Goal: Information Seeking & Learning: Learn about a topic

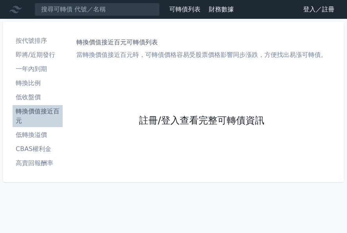
click at [205, 123] on link "註冊/登入查看完整可轉債資訊" at bounding box center [201, 120] width 125 height 13
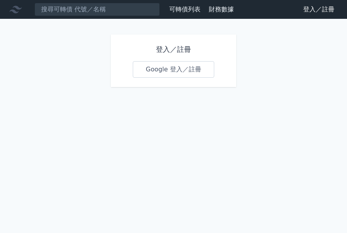
click at [172, 69] on link "Google 登入／註冊" at bounding box center [173, 69] width 81 height 16
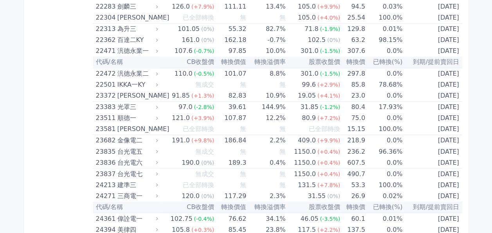
scroll to position [666, 0]
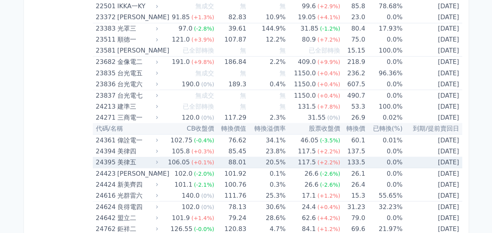
click at [129, 158] on div "美律五" at bounding box center [136, 161] width 39 height 11
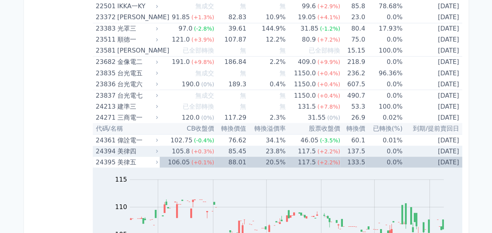
click at [321, 148] on span "(+2.2%)" at bounding box center [329, 151] width 23 height 6
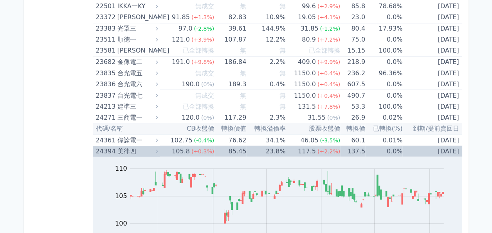
click at [110, 148] on div "24394" at bounding box center [106, 150] width 20 height 11
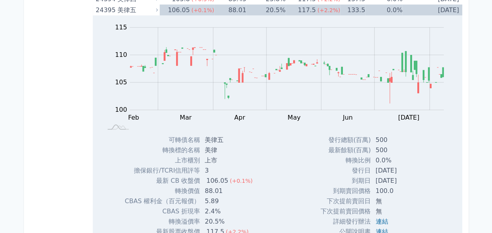
scroll to position [744, 0]
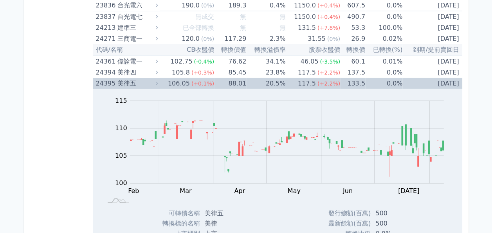
click at [139, 80] on div "美律五" at bounding box center [136, 83] width 39 height 11
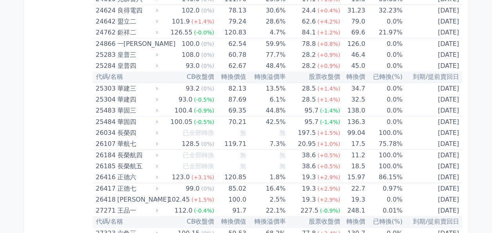
scroll to position [979, 0]
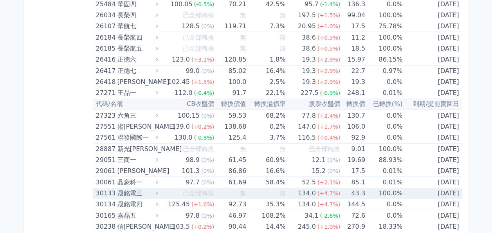
click at [119, 192] on div "晟銘電三" at bounding box center [136, 193] width 39 height 11
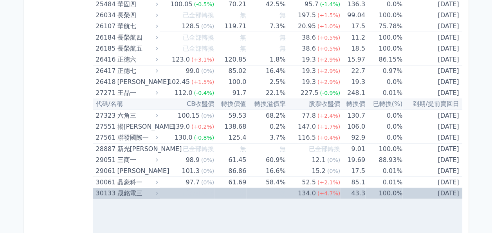
click at [107, 190] on div "30133" at bounding box center [106, 193] width 20 height 11
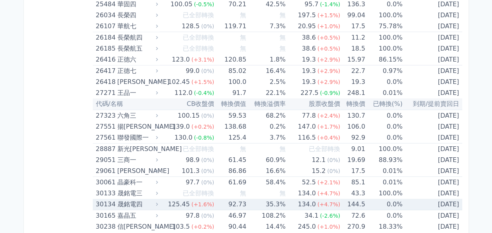
click at [107, 201] on div "30134" at bounding box center [106, 204] width 20 height 11
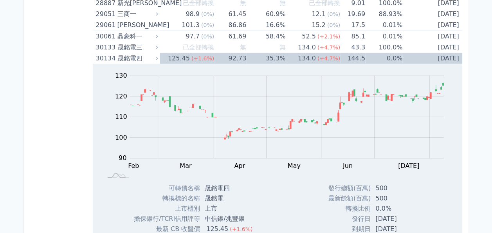
scroll to position [1136, 0]
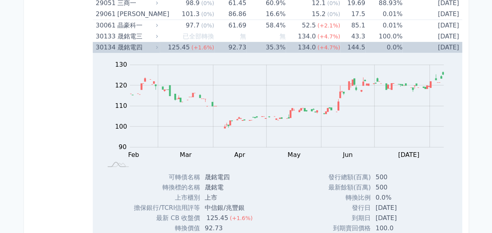
click at [158, 45] on icon at bounding box center [156, 47] width 5 height 5
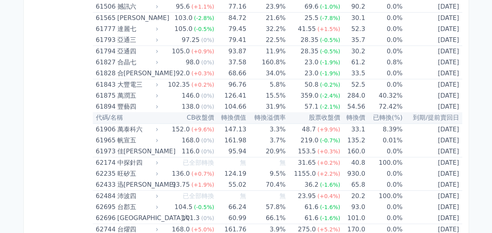
scroll to position [3212, 0]
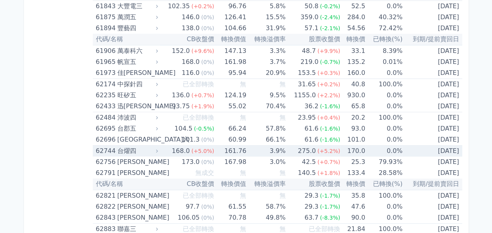
click at [142, 145] on div "台燿四" at bounding box center [136, 150] width 39 height 11
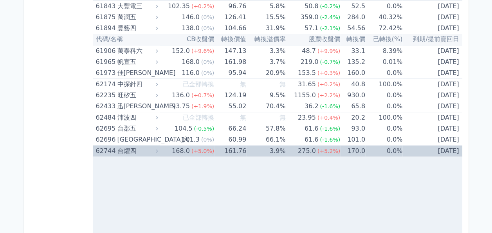
click at [142, 145] on div "台燿四" at bounding box center [136, 150] width 39 height 11
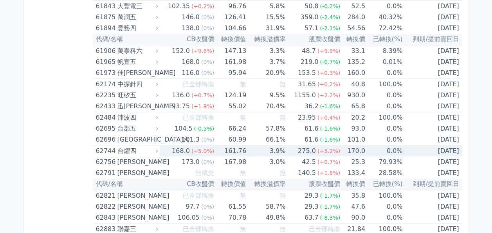
click at [142, 145] on div "台燿四" at bounding box center [136, 150] width 39 height 11
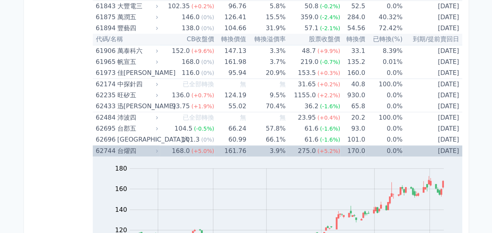
click at [107, 145] on div "62744" at bounding box center [106, 150] width 20 height 11
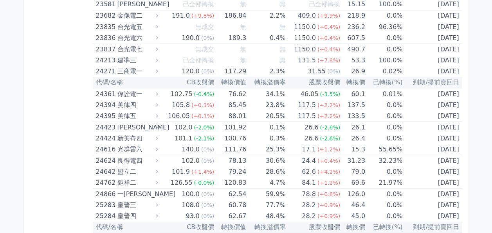
scroll to position [477, 0]
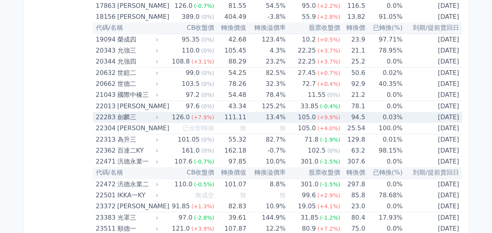
click at [128, 118] on div "劍麟三" at bounding box center [136, 117] width 39 height 11
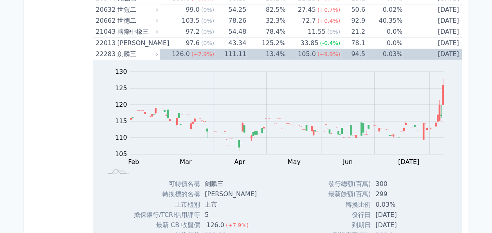
scroll to position [556, 0]
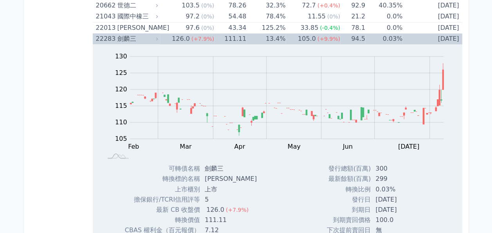
click at [178, 37] on div "126.0" at bounding box center [180, 38] width 21 height 11
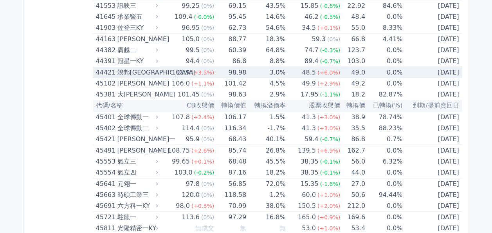
scroll to position [2279, 0]
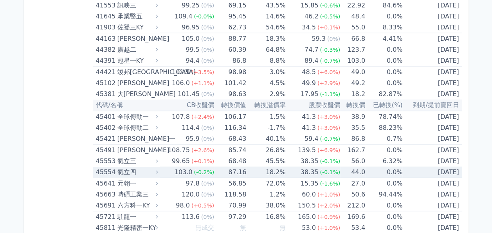
click at [140, 166] on div "氣立四" at bounding box center [136, 171] width 39 height 11
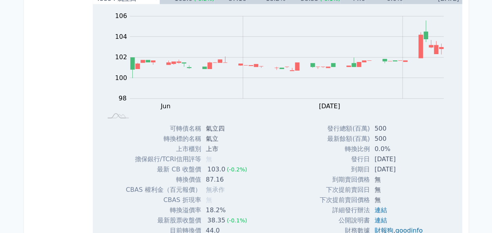
scroll to position [2436, 0]
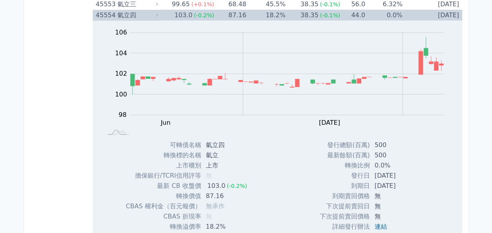
click at [103, 10] on div "45554" at bounding box center [106, 15] width 20 height 11
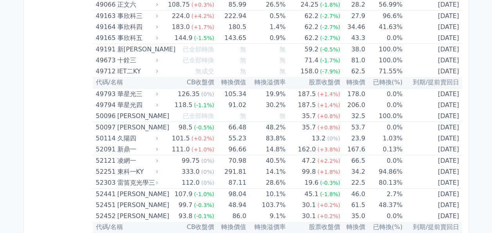
scroll to position [2632, 0]
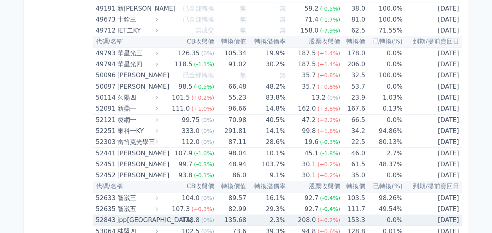
click at [126, 214] on div "jpp[GEOGRAPHIC_DATA]" at bounding box center [136, 219] width 39 height 11
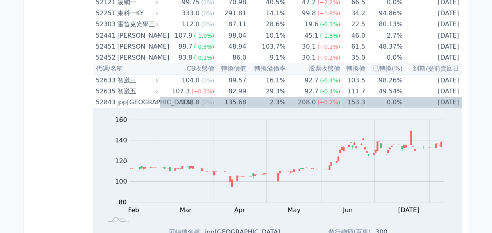
scroll to position [2828, 0]
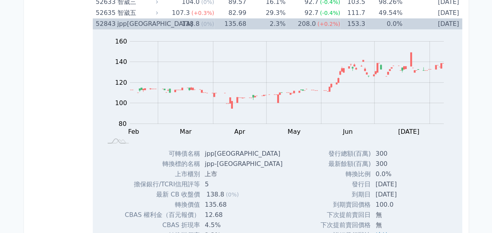
click at [110, 19] on div "52843" at bounding box center [106, 23] width 20 height 11
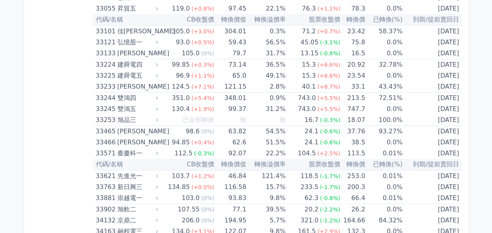
scroll to position [1496, 0]
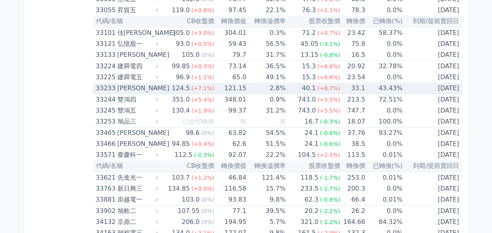
click at [129, 83] on div "[PERSON_NAME]" at bounding box center [136, 88] width 39 height 11
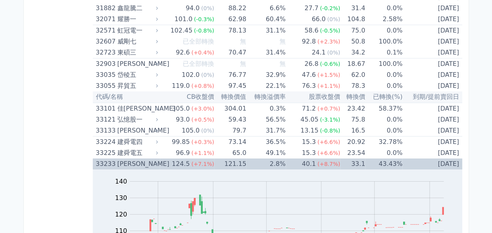
scroll to position [1417, 0]
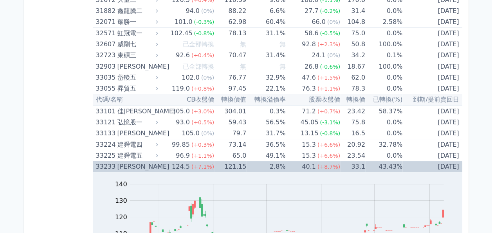
click at [124, 163] on div "[PERSON_NAME]" at bounding box center [136, 166] width 39 height 11
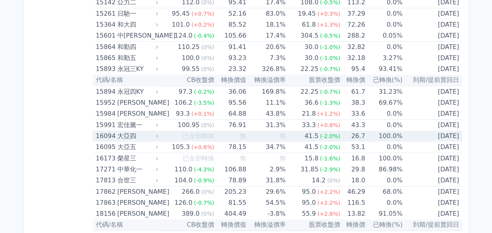
scroll to position [235, 0]
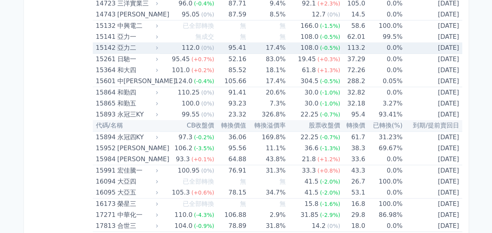
click at [126, 48] on div "亞力二" at bounding box center [136, 47] width 39 height 11
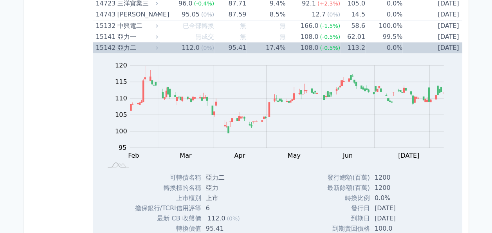
click at [125, 48] on div "亞力二" at bounding box center [136, 47] width 39 height 11
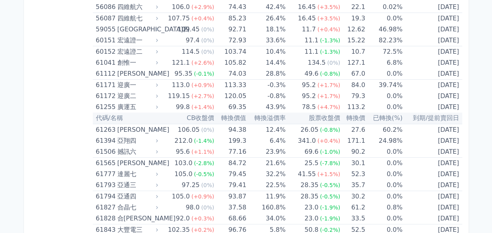
scroll to position [2984, 0]
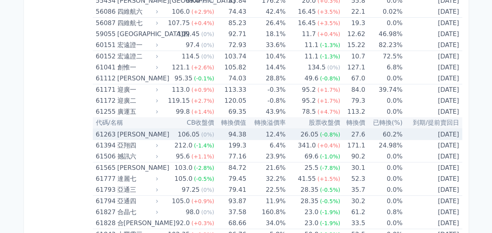
click at [137, 129] on div "[PERSON_NAME]" at bounding box center [136, 134] width 39 height 11
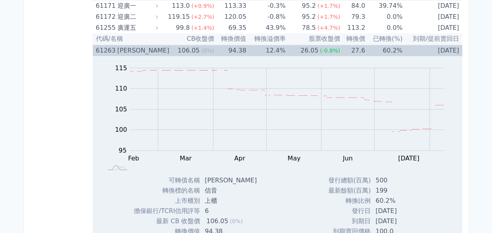
scroll to position [3063, 0]
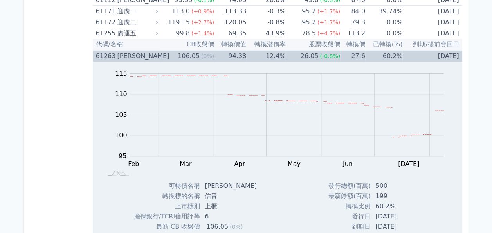
click at [105, 51] on div "61263" at bounding box center [106, 56] width 20 height 11
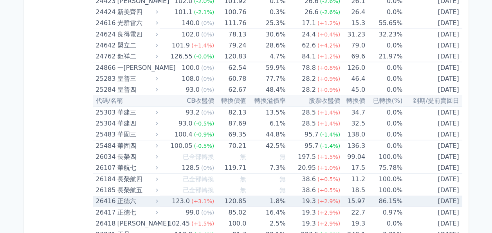
scroll to position [826, 0]
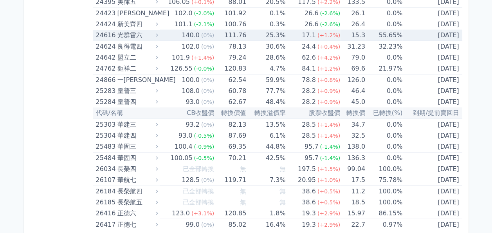
click at [122, 34] on div "光群雷六" at bounding box center [136, 35] width 39 height 11
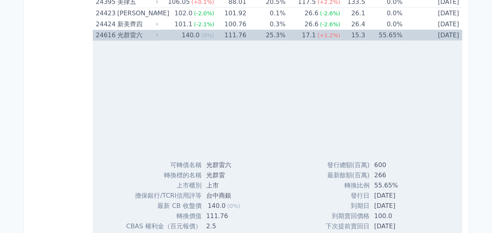
click at [122, 34] on div "光群雷六" at bounding box center [136, 35] width 39 height 11
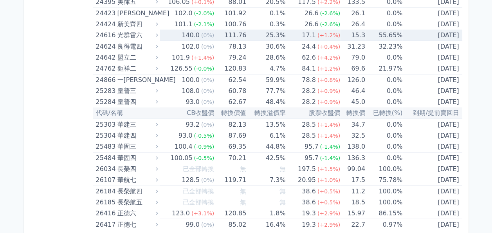
click at [122, 34] on div "光群雷六" at bounding box center [136, 35] width 39 height 11
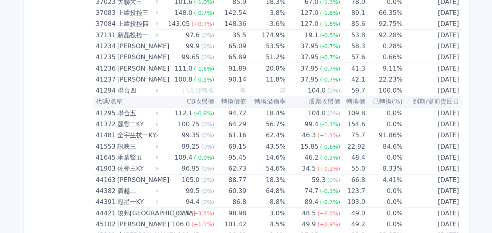
scroll to position [2393, 0]
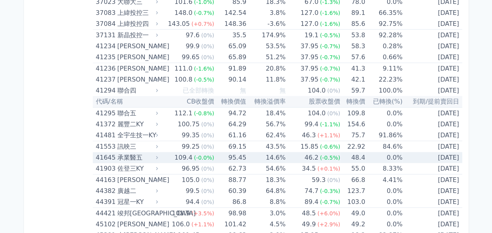
click at [109, 152] on div "41645" at bounding box center [106, 157] width 20 height 11
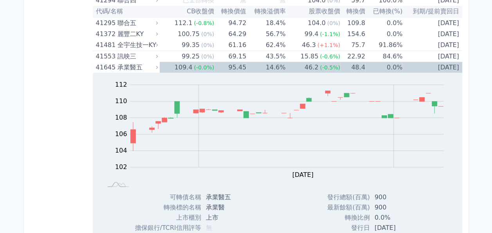
scroll to position [2471, 0]
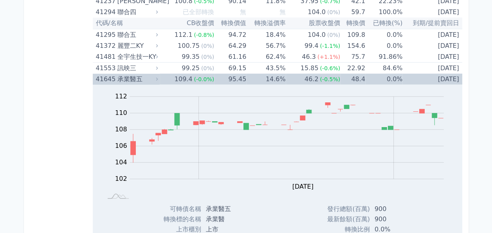
click at [126, 74] on div "承業醫五" at bounding box center [136, 79] width 39 height 11
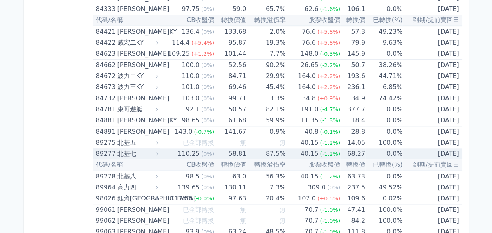
scroll to position [4826, 0]
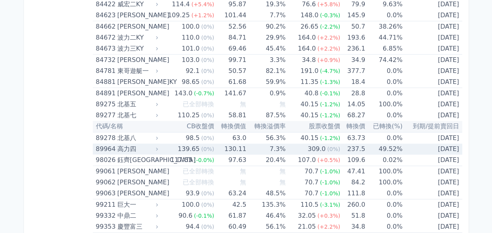
click at [138, 143] on div "高力四" at bounding box center [136, 148] width 39 height 11
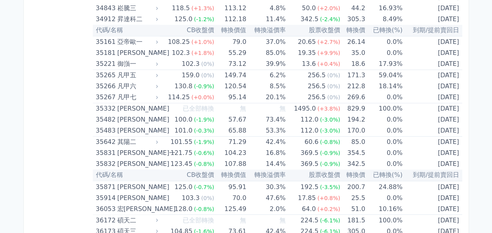
scroll to position [2070, 0]
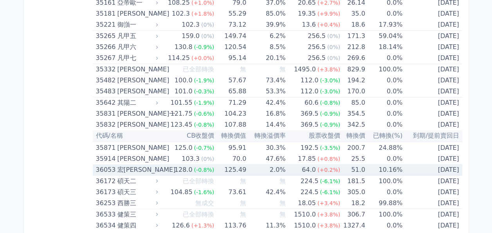
click at [147, 165] on div "宏[PERSON_NAME]" at bounding box center [136, 169] width 39 height 11
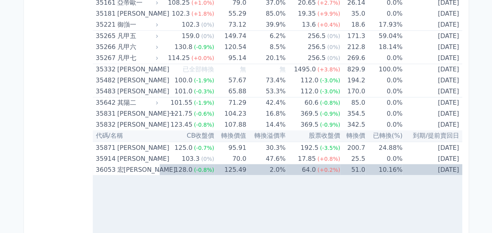
scroll to position [2187, 0]
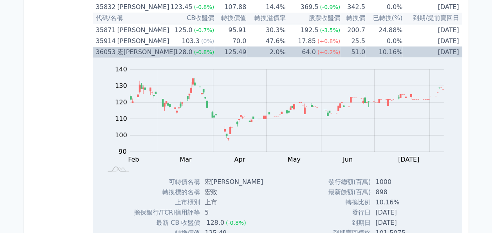
click at [99, 51] on div "36053" at bounding box center [106, 51] width 20 height 11
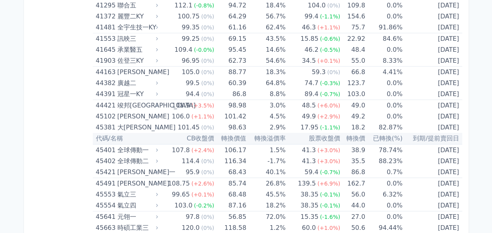
scroll to position [2736, 0]
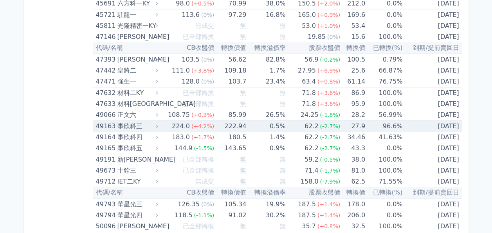
click at [190, 121] on td "224.0 (+4.2%)" at bounding box center [187, 126] width 54 height 11
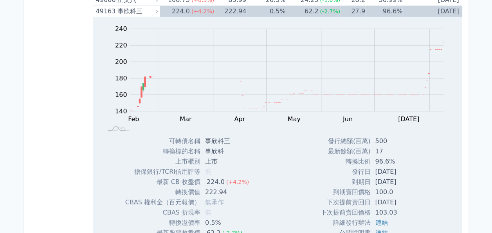
scroll to position [2775, 0]
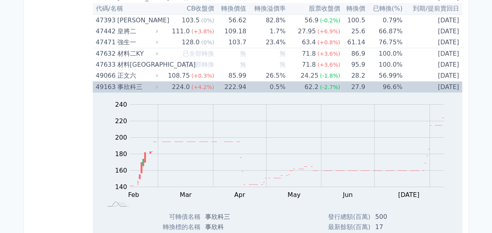
click at [123, 84] on div "事欣科三" at bounding box center [136, 86] width 39 height 11
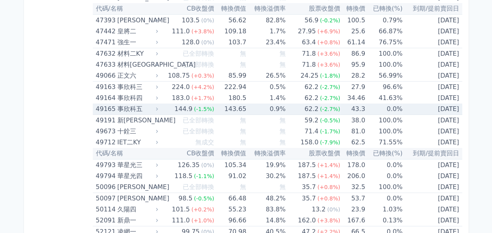
click at [148, 104] on div "事欣科五" at bounding box center [136, 108] width 39 height 11
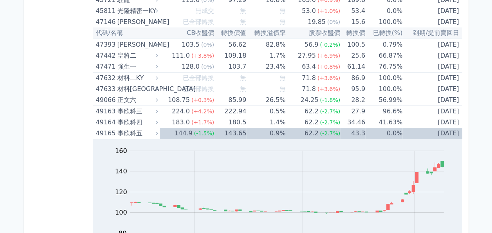
scroll to position [2736, 0]
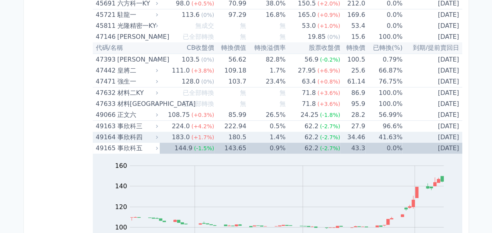
click at [150, 132] on div "事欣科四" at bounding box center [136, 137] width 39 height 11
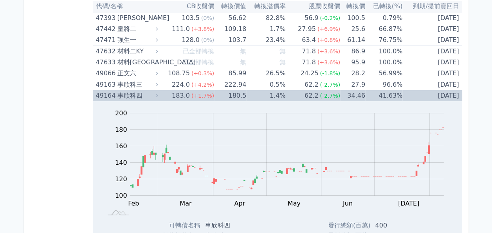
scroll to position [2775, 0]
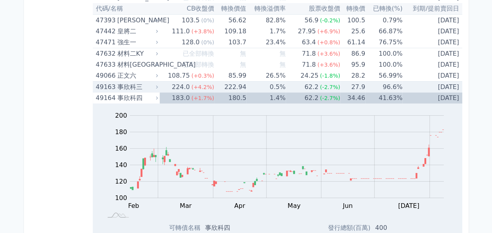
click at [154, 81] on div "事欣科三" at bounding box center [136, 86] width 39 height 11
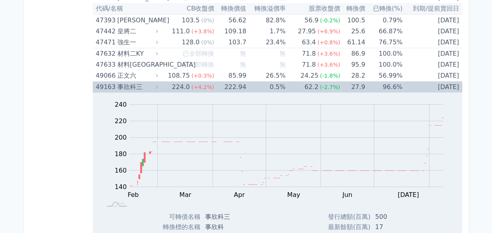
click at [145, 81] on div "事欣科三" at bounding box center [136, 86] width 39 height 11
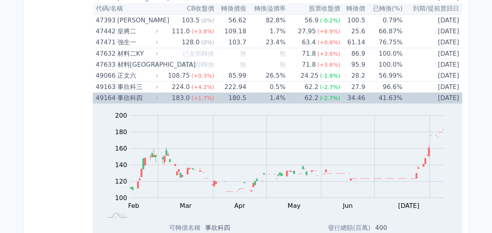
click at [142, 92] on div "事欣科四" at bounding box center [136, 97] width 39 height 11
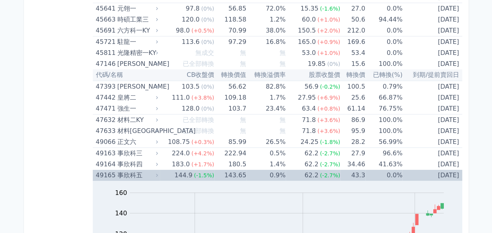
scroll to position [2696, 0]
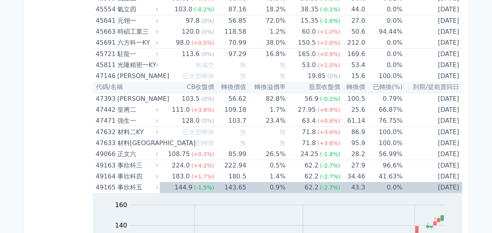
drag, startPoint x: 491, startPoint y: 118, endPoint x: 491, endPoint y: 122, distance: 4.3
click at [491, 122] on div "可轉債列表 財務數據 可轉債列表 財務數據 登出 登出 按代號排序 即將/近期發行 一年內到期 轉換比例 低收盤價 轉換價值接近百元 低轉換溢價" at bounding box center [246, 132] width 492 height 5657
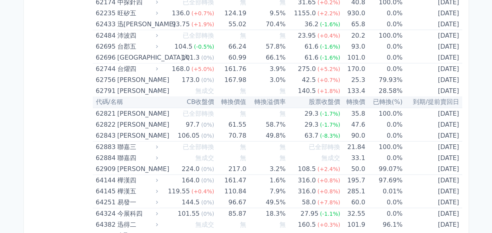
scroll to position [3783, 0]
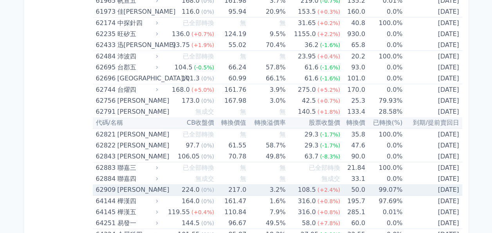
click at [133, 184] on div "[PERSON_NAME]" at bounding box center [136, 189] width 39 height 11
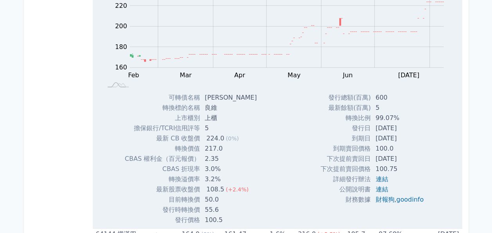
scroll to position [3900, 0]
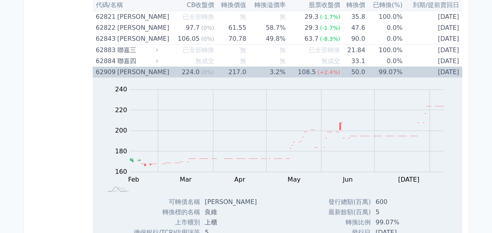
click at [117, 67] on div "62909 [PERSON_NAME]" at bounding box center [125, 72] width 59 height 11
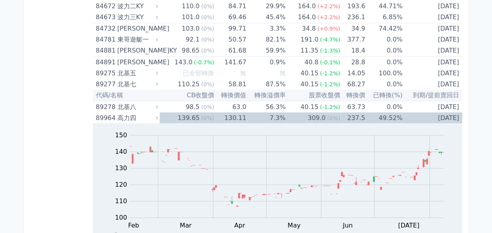
scroll to position [5115, 0]
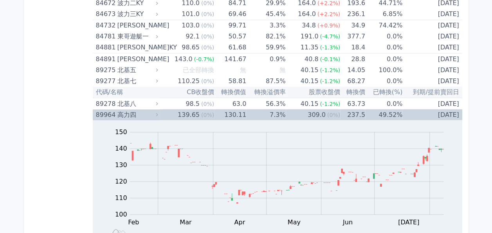
click at [98, 109] on div "89964" at bounding box center [106, 114] width 20 height 11
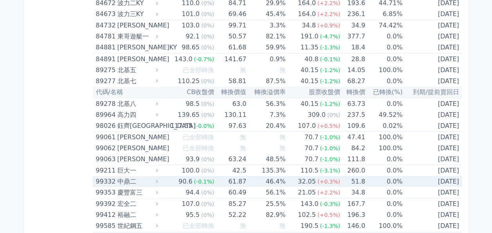
click at [123, 176] on div "中鼎二" at bounding box center [136, 181] width 39 height 11
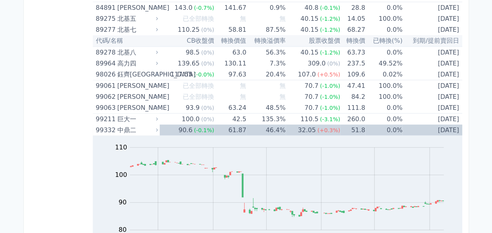
scroll to position [5154, 0]
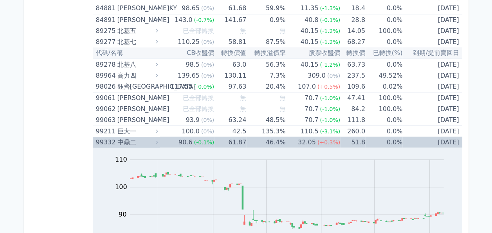
click at [198, 139] on span "(-0.1%)" at bounding box center [204, 142] width 20 height 6
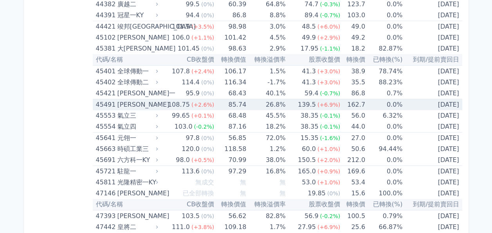
scroll to position [2462, 0]
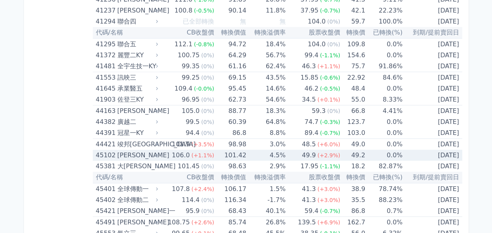
click at [123, 152] on div "[PERSON_NAME]" at bounding box center [136, 155] width 39 height 11
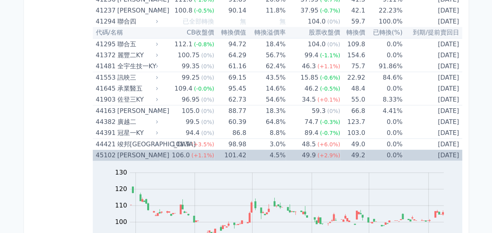
click at [94, 150] on td "45102 [PERSON_NAME]" at bounding box center [126, 155] width 67 height 11
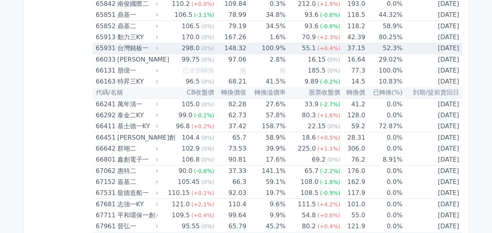
scroll to position [4248, 0]
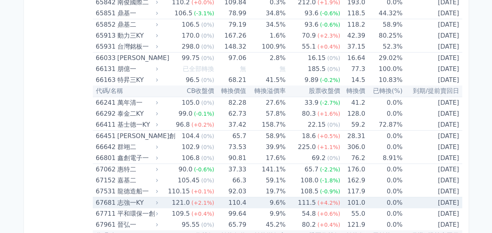
click at [123, 197] on div "志強一KY" at bounding box center [136, 202] width 39 height 11
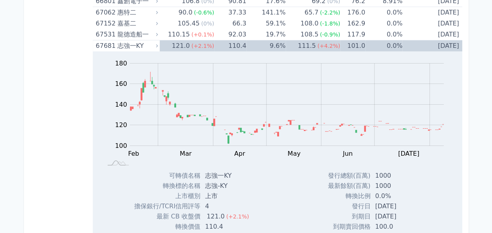
scroll to position [4366, 0]
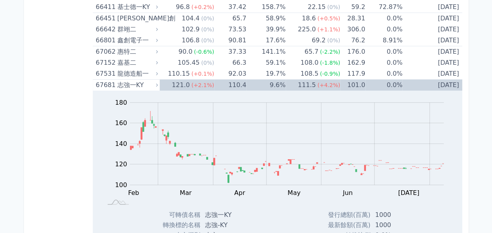
drag, startPoint x: 58, startPoint y: 180, endPoint x: 328, endPoint y: 182, distance: 270.7
click at [328, 182] on rect at bounding box center [277, 152] width 345 height 110
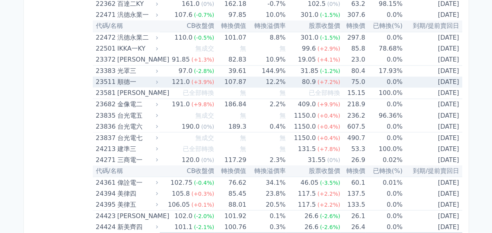
scroll to position [652, 0]
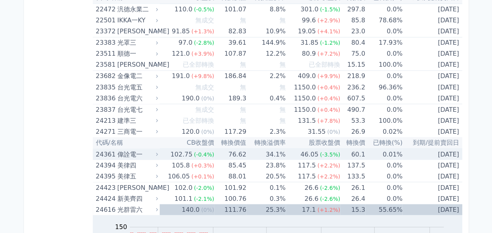
click at [118, 150] on div "偉詮電一" at bounding box center [136, 153] width 39 height 11
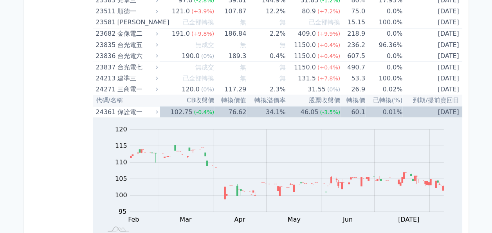
scroll to position [691, 0]
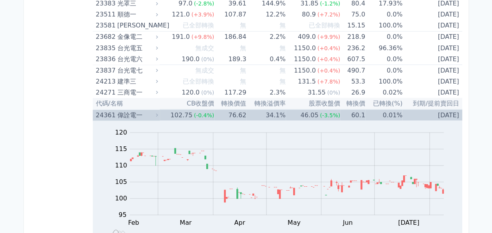
click at [123, 117] on div "偉詮電一" at bounding box center [136, 114] width 39 height 11
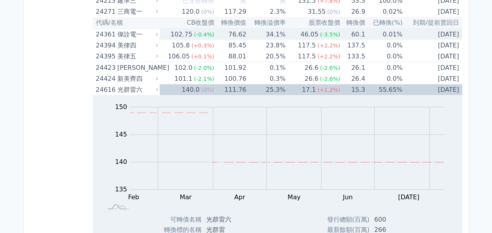
scroll to position [769, 0]
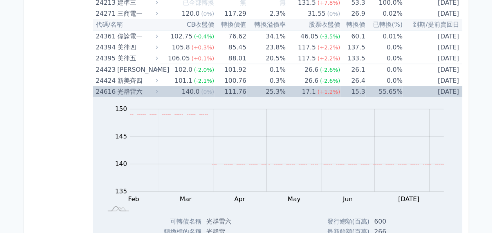
click at [134, 90] on div "光群雷六" at bounding box center [136, 91] width 39 height 11
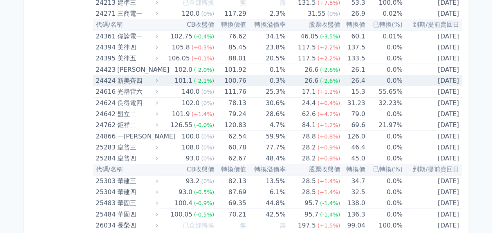
click at [140, 80] on div "新美齊四" at bounding box center [136, 80] width 39 height 11
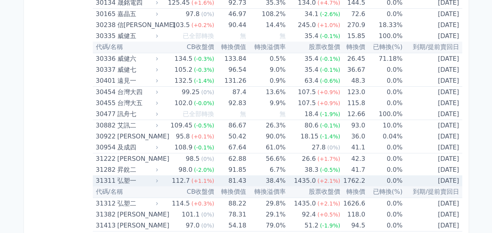
scroll to position [1396, 0]
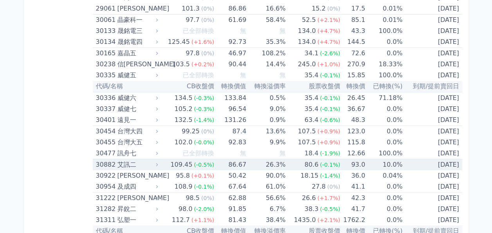
click at [131, 163] on div "艾訊二" at bounding box center [136, 164] width 39 height 11
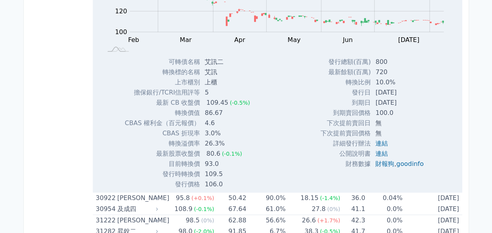
scroll to position [1631, 0]
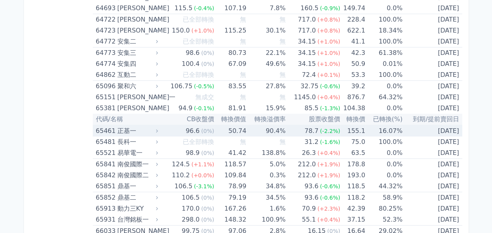
scroll to position [4369, 0]
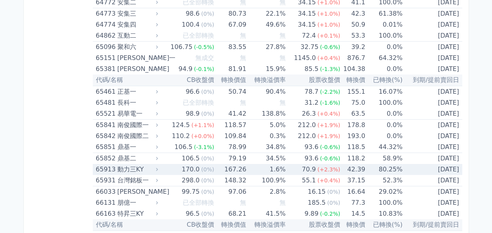
click at [128, 164] on div "動力三KY" at bounding box center [136, 169] width 39 height 11
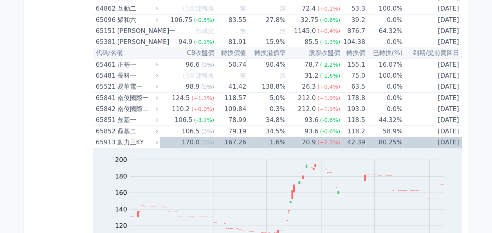
scroll to position [4408, 0]
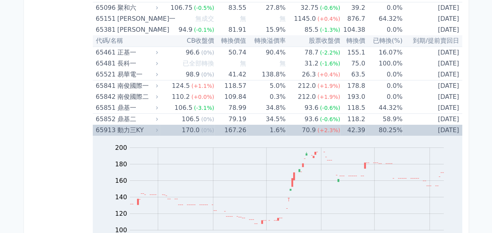
click at [117, 125] on div "65913 動力[GEOGRAPHIC_DATA]" at bounding box center [125, 130] width 59 height 11
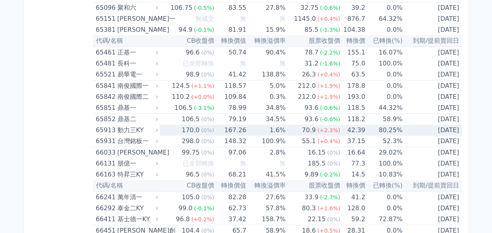
click at [117, 125] on div "65913 動力[GEOGRAPHIC_DATA]" at bounding box center [125, 130] width 59 height 11
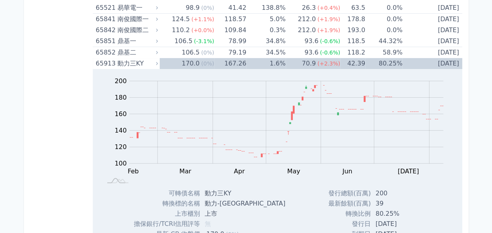
scroll to position [4487, 0]
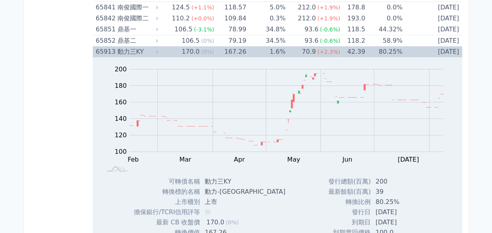
click at [104, 46] on div "65913" at bounding box center [106, 51] width 20 height 11
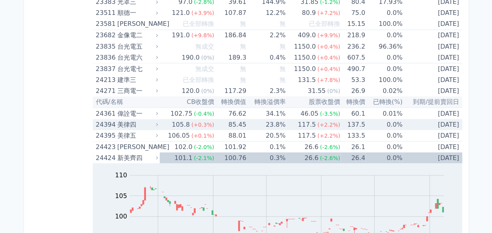
scroll to position [705, 0]
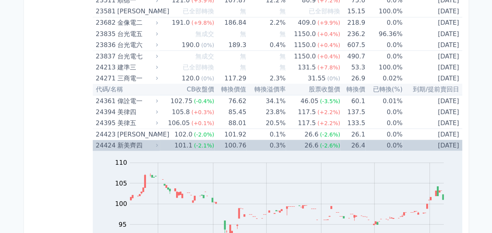
click at [110, 139] on div "24424" at bounding box center [106, 144] width 20 height 11
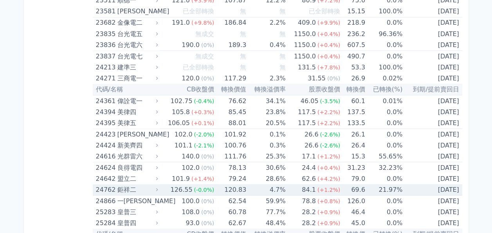
click at [103, 192] on div "24762" at bounding box center [106, 189] width 20 height 11
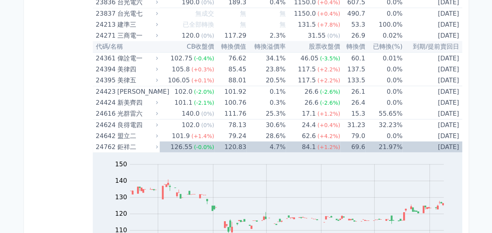
scroll to position [744, 0]
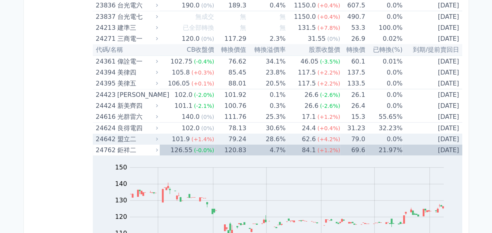
click at [114, 140] on div "24642" at bounding box center [106, 139] width 20 height 11
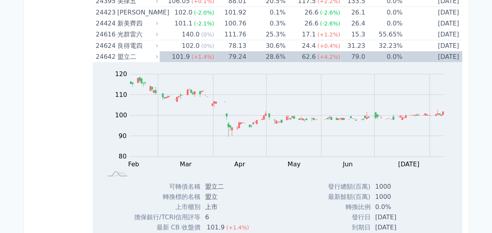
scroll to position [862, 0]
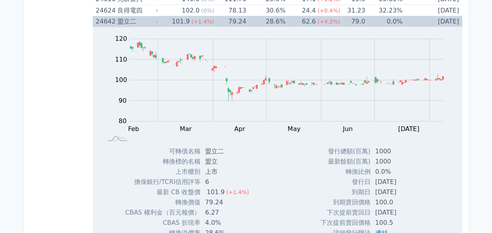
click at [151, 22] on div "盟立二" at bounding box center [136, 21] width 39 height 11
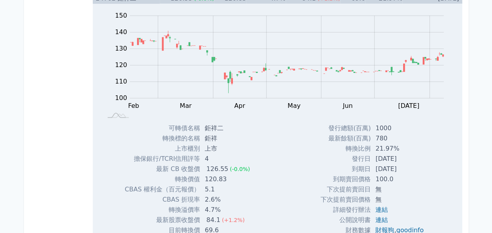
scroll to position [901, 0]
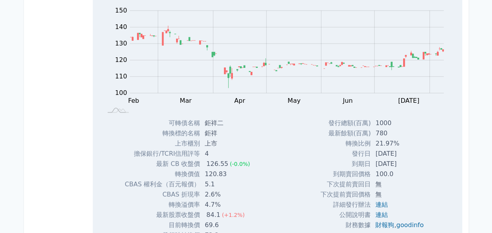
click at [235, 100] on tspan "Apr" at bounding box center [239, 100] width 11 height 7
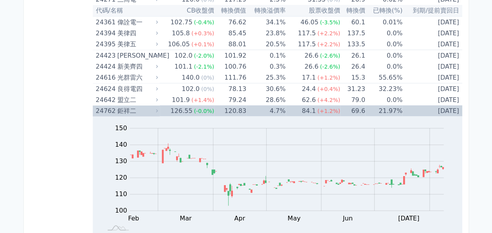
click at [107, 112] on div "24762" at bounding box center [106, 110] width 20 height 11
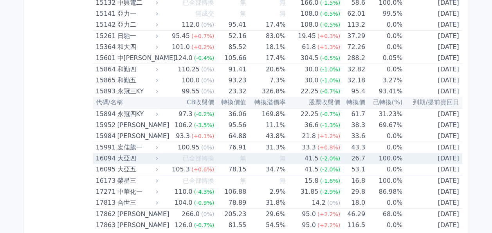
scroll to position [235, 0]
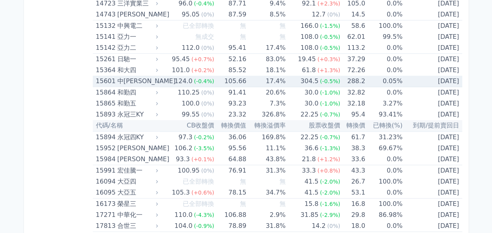
click at [117, 79] on div "15601 中[PERSON_NAME]" at bounding box center [125, 81] width 59 height 11
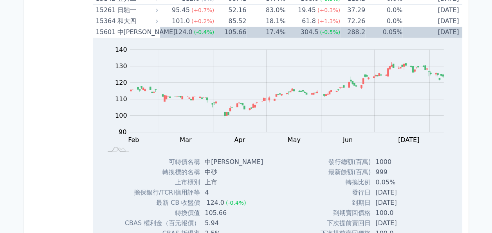
scroll to position [274, 0]
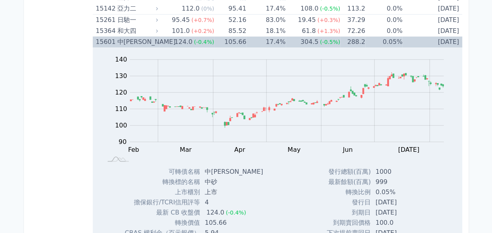
click at [105, 41] on div "15601" at bounding box center [106, 41] width 20 height 11
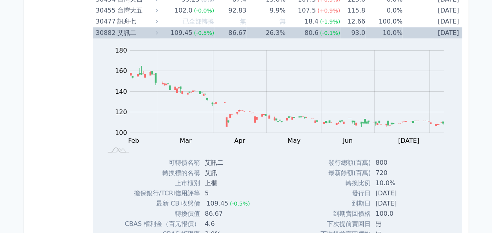
scroll to position [1214, 0]
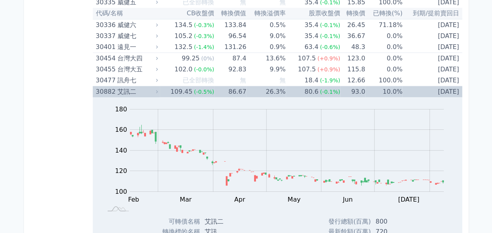
click at [117, 87] on div "30882 艾訊二" at bounding box center [125, 91] width 59 height 11
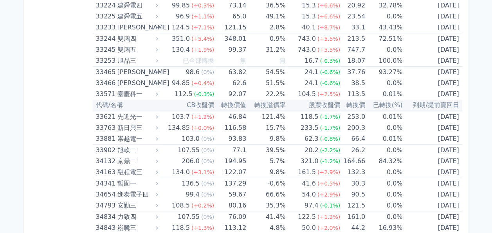
scroll to position [1567, 0]
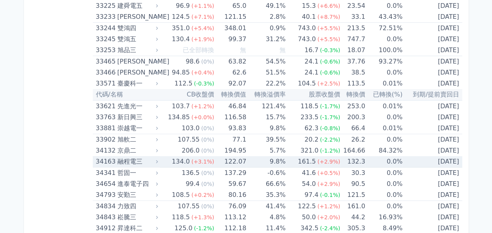
click at [125, 156] on div "融程電三" at bounding box center [136, 161] width 39 height 11
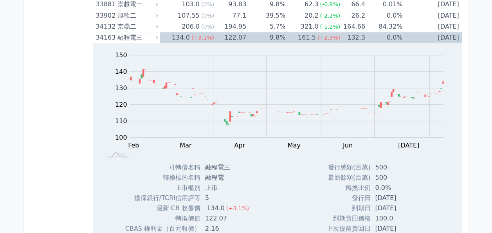
scroll to position [1645, 0]
